Goal: Transaction & Acquisition: Purchase product/service

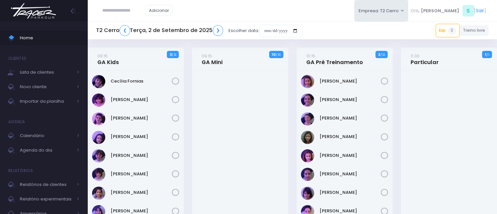
click at [40, 10] on img at bounding box center [33, 10] width 50 height 23
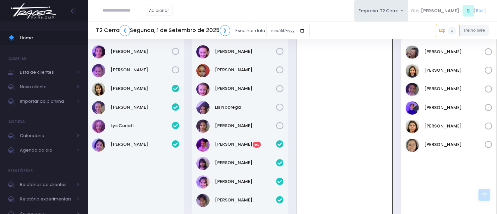
scroll to position [184, 0]
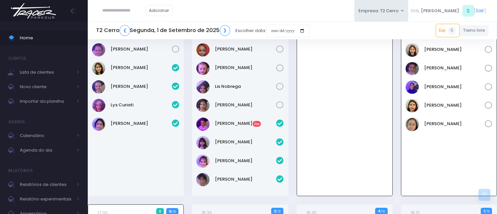
click at [336, 124] on div at bounding box center [344, 108] width 95 height 175
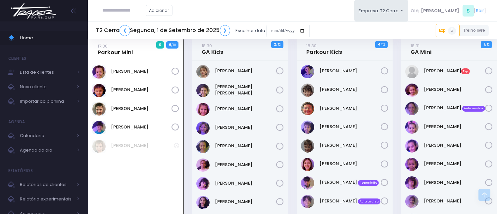
scroll to position [331, 0]
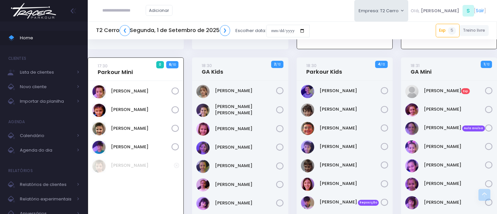
click at [149, 190] on div "[PERSON_NAME]" at bounding box center [135, 187] width 95 height 213
click at [243, 9] on div "Adicionar Empresa: T2 Cerro [GEOGRAPHIC_DATA][MEDICAL_DATA][PERSON_NAME], S [" at bounding box center [292, 11] width 409 height 22
click at [220, 111] on link "Ana Carla" at bounding box center [245, 110] width 61 height 13
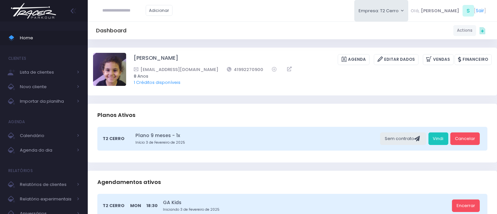
drag, startPoint x: 41, startPoint y: 10, endPoint x: 47, endPoint y: 7, distance: 6.4
click at [41, 10] on img at bounding box center [33, 10] width 50 height 23
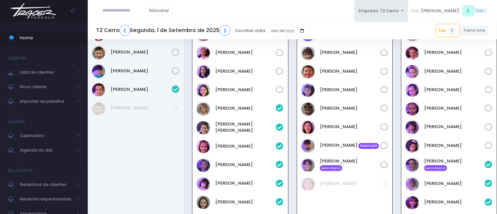
scroll to position [388, 0]
drag, startPoint x: 237, startPoint y: 181, endPoint x: 174, endPoint y: 174, distance: 63.5
click at [174, 174] on div "[PERSON_NAME]" at bounding box center [136, 131] width 96 height 216
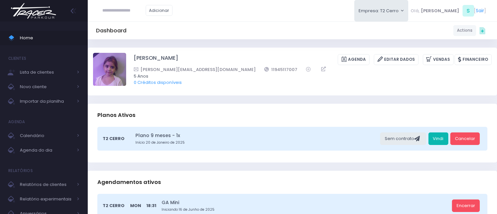
click at [441, 138] on link "Vindi" at bounding box center [438, 139] width 20 height 13
click at [433, 137] on link "Vindi" at bounding box center [438, 139] width 20 height 13
click at [444, 59] on link "Vendas" at bounding box center [438, 59] width 31 height 11
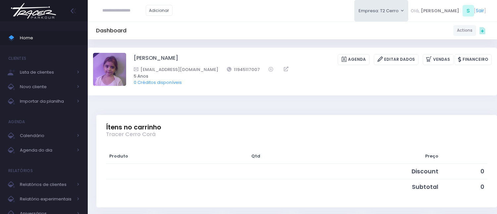
click at [249, 27] on div "Dashboard Actions Choose Label: Customer Partner Suplier Member Staff Add new" at bounding box center [292, 30] width 409 height 13
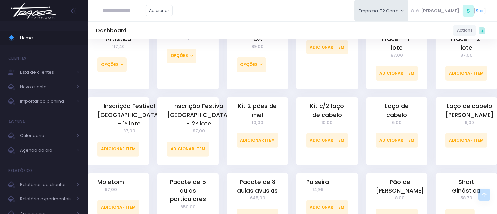
scroll to position [441, 0]
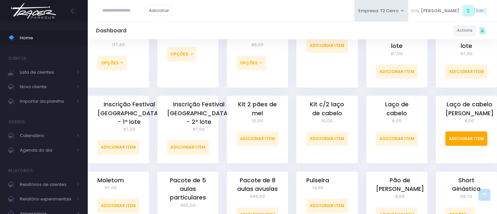
click at [471, 140] on link "Adicionar Item" at bounding box center [466, 139] width 42 height 15
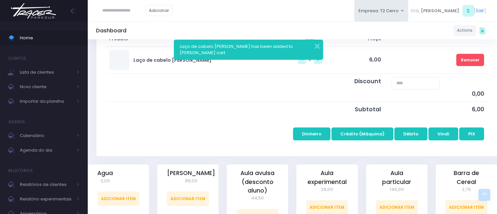
scroll to position [147, 0]
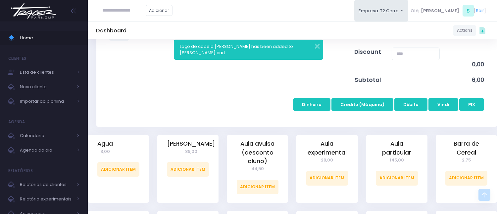
click at [237, 99] on td "Dinheiro Crédito (Máquina) Débito Vindi PIX" at bounding box center [296, 101] width 381 height 27
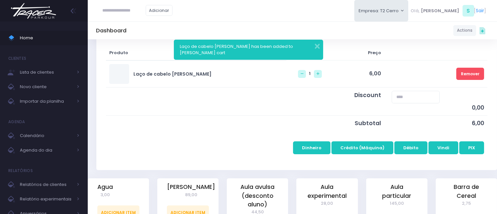
scroll to position [110, 0]
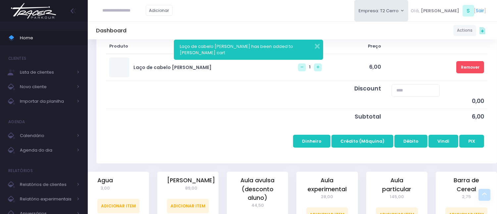
click at [410, 71] on td "Remover" at bounding box center [435, 67] width 103 height 27
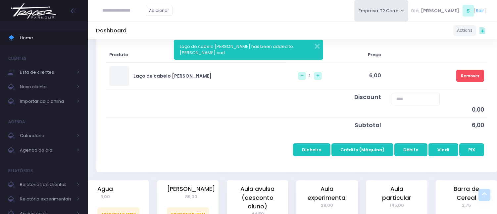
scroll to position [0, 0]
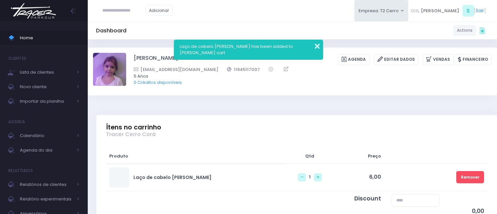
click at [318, 45] on button "button" at bounding box center [312, 46] width 13 height 8
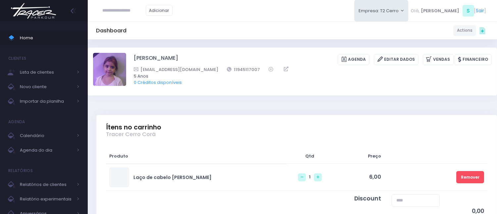
click at [397, 118] on div "Ítens no carrinho Tracer Cerro Corá" at bounding box center [296, 127] width 400 height 25
click at [397, 116] on div "Ítens no carrinho Tracer Cerro Corá" at bounding box center [296, 127] width 400 height 25
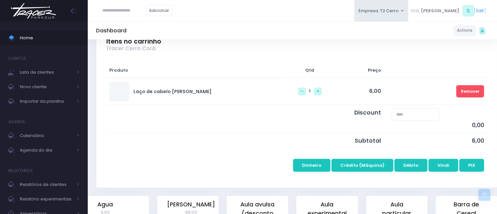
scroll to position [110, 0]
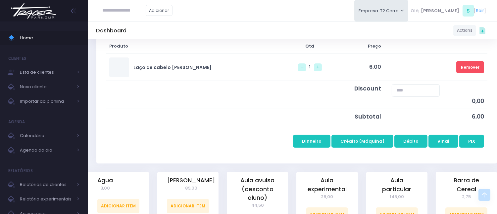
click at [391, 71] on td "Remover" at bounding box center [435, 67] width 103 height 27
click at [403, 65] on td "Remover" at bounding box center [435, 67] width 103 height 27
click at [384, 66] on td "Remover" at bounding box center [435, 67] width 103 height 27
click at [384, 63] on td "Remover" at bounding box center [435, 67] width 103 height 27
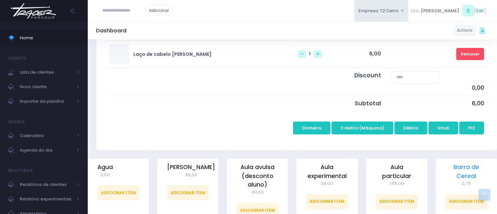
scroll to position [147, 0]
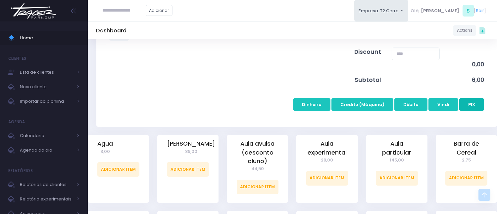
click at [468, 106] on button "PIX" at bounding box center [471, 104] width 25 height 13
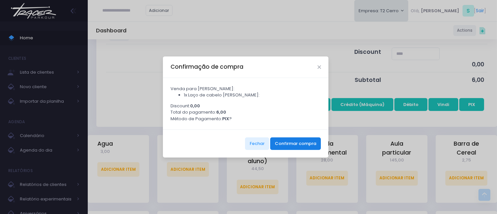
click at [299, 144] on button "Confirmar compra" at bounding box center [295, 144] width 51 height 13
